Goal: Task Accomplishment & Management: Use online tool/utility

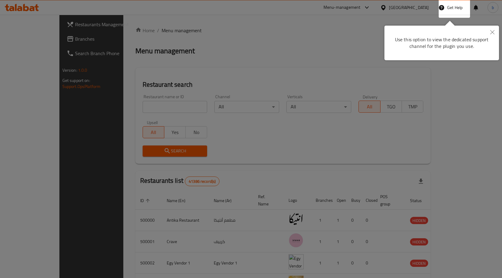
click at [494, 30] on button "Close" at bounding box center [492, 33] width 13 height 14
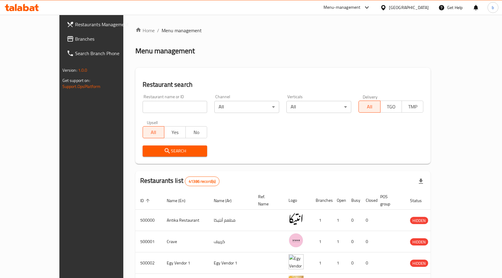
click at [422, 10] on div "[GEOGRAPHIC_DATA]" at bounding box center [409, 7] width 40 height 7
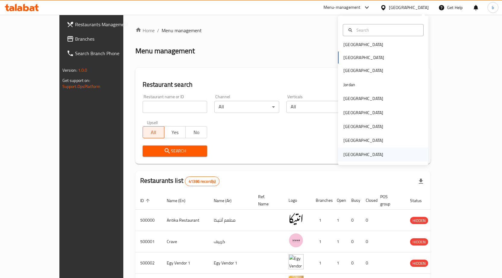
click at [361, 154] on div "[GEOGRAPHIC_DATA]" at bounding box center [364, 154] width 40 height 7
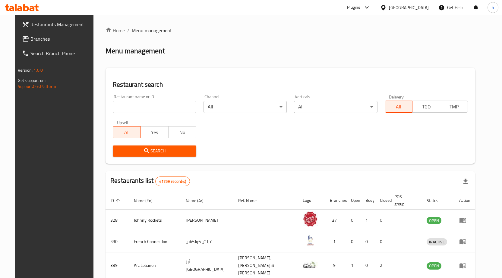
click at [30, 39] on span "Branches" at bounding box center [61, 38] width 63 height 7
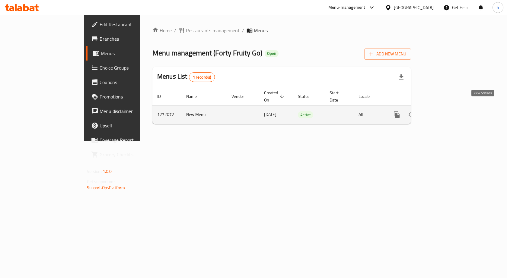
click at [443, 112] on icon "enhanced table" at bounding box center [439, 114] width 5 height 5
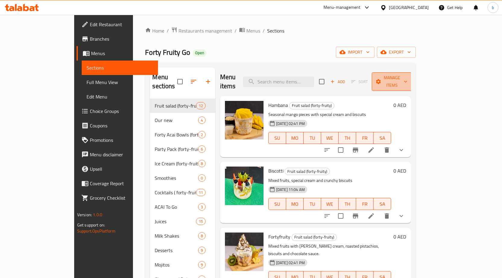
click at [408, 79] on span "Manage items" at bounding box center [392, 81] width 31 height 15
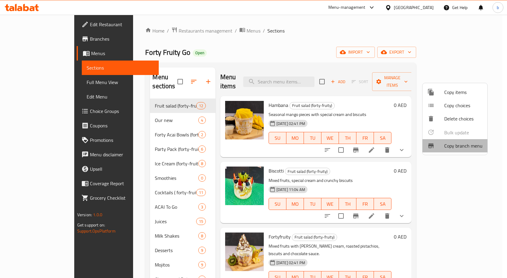
click at [464, 148] on span "Copy branch menu" at bounding box center [463, 145] width 38 height 7
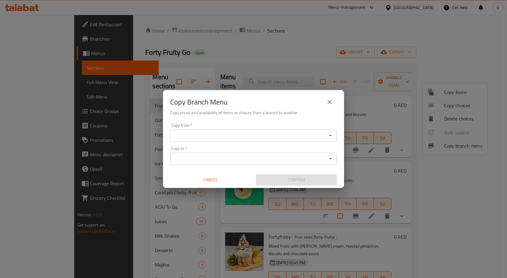
click at [209, 138] on input "Copy from   *" at bounding box center [248, 136] width 153 height 8
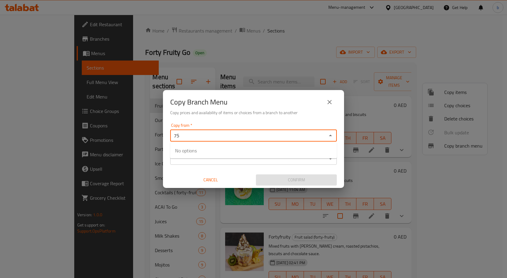
type input "7"
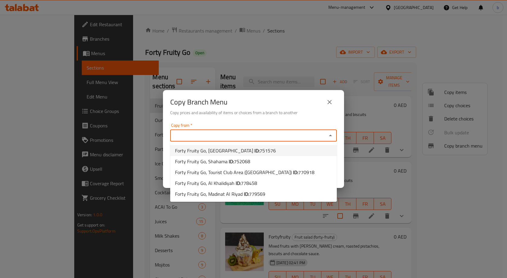
click at [259, 150] on span "751576" at bounding box center [267, 150] width 16 height 9
type input "Forty Fruity Go, Bani Yas East"
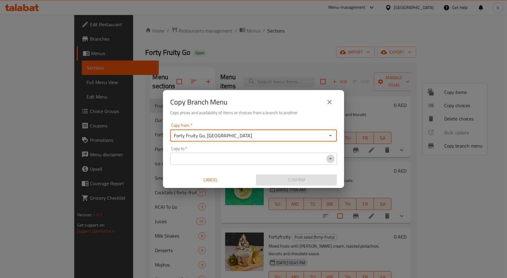
click at [329, 157] on icon "Open" at bounding box center [330, 158] width 7 height 7
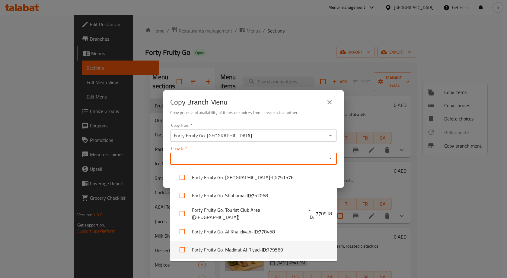
click at [275, 249] on span "779569" at bounding box center [275, 249] width 16 height 7
checkbox input "true"
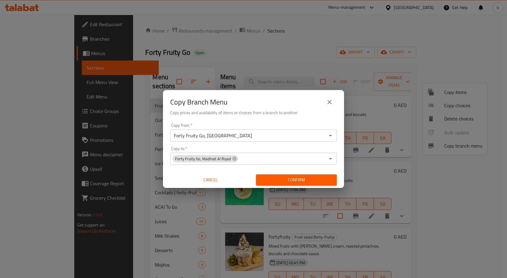
click at [353, 161] on div "Copy Branch Menu Copy prices and availability of items or choices from a branch…" at bounding box center [253, 139] width 507 height 278
click at [301, 182] on span "Confirm" at bounding box center [296, 180] width 71 height 8
